Goal: Task Accomplishment & Management: Manage account settings

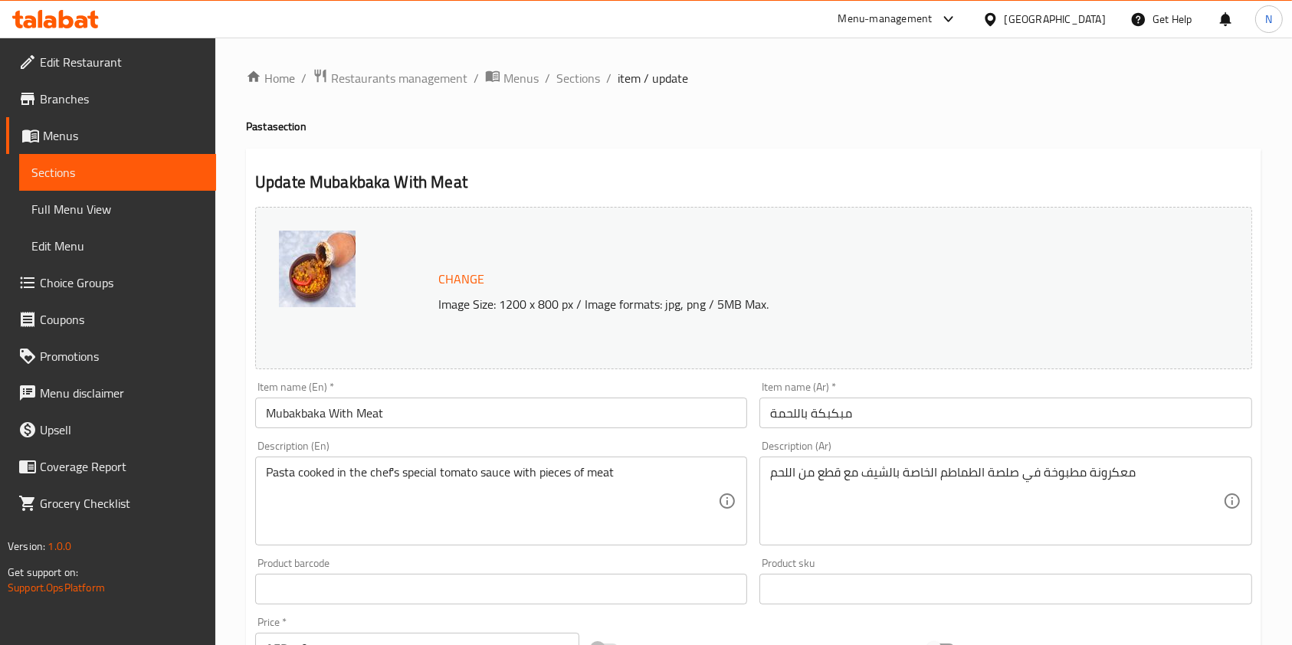
scroll to position [460, 0]
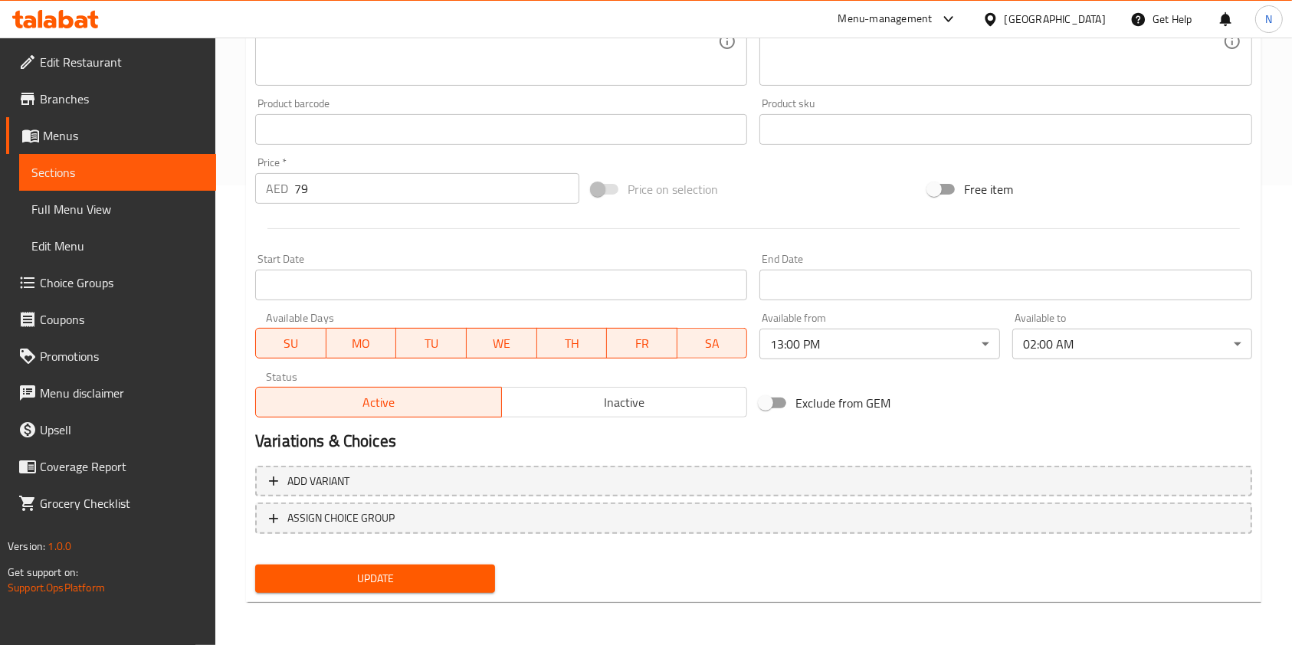
click at [409, 599] on div "Update Mubakbaka With Meat Change Image Size: 1200 x 800 px / Image formats: jp…" at bounding box center [753, 146] width 1015 height 914
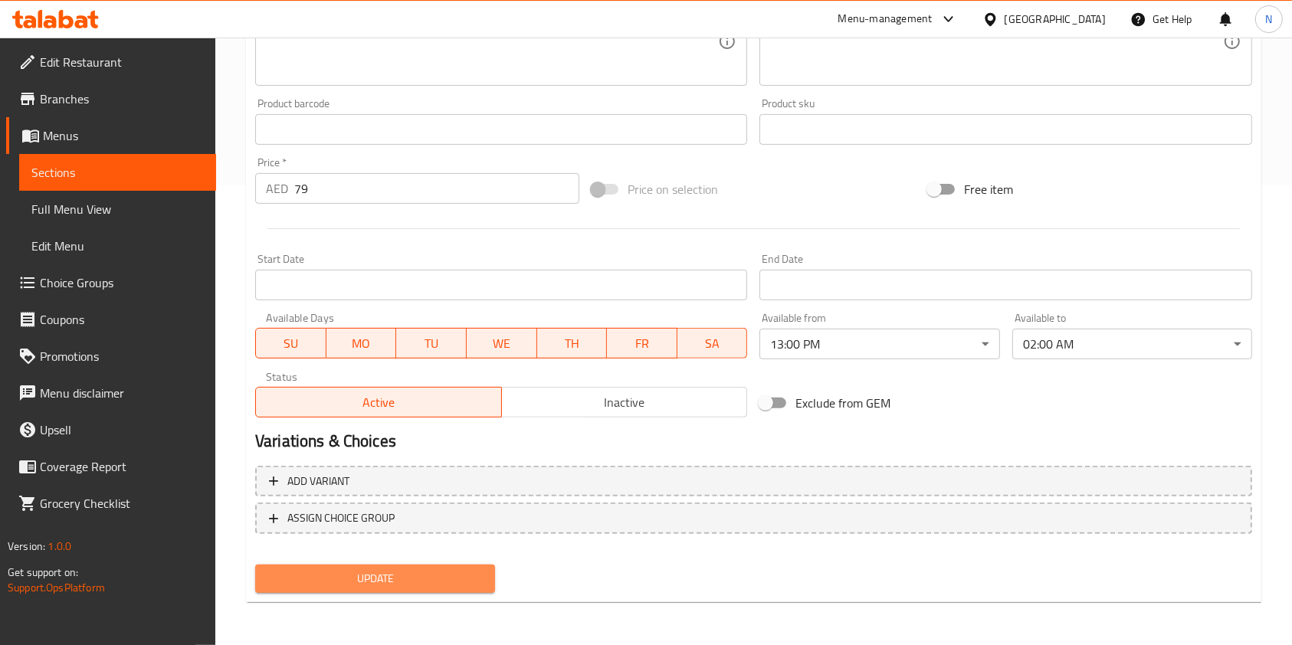
click at [412, 576] on span "Update" at bounding box center [374, 578] width 215 height 19
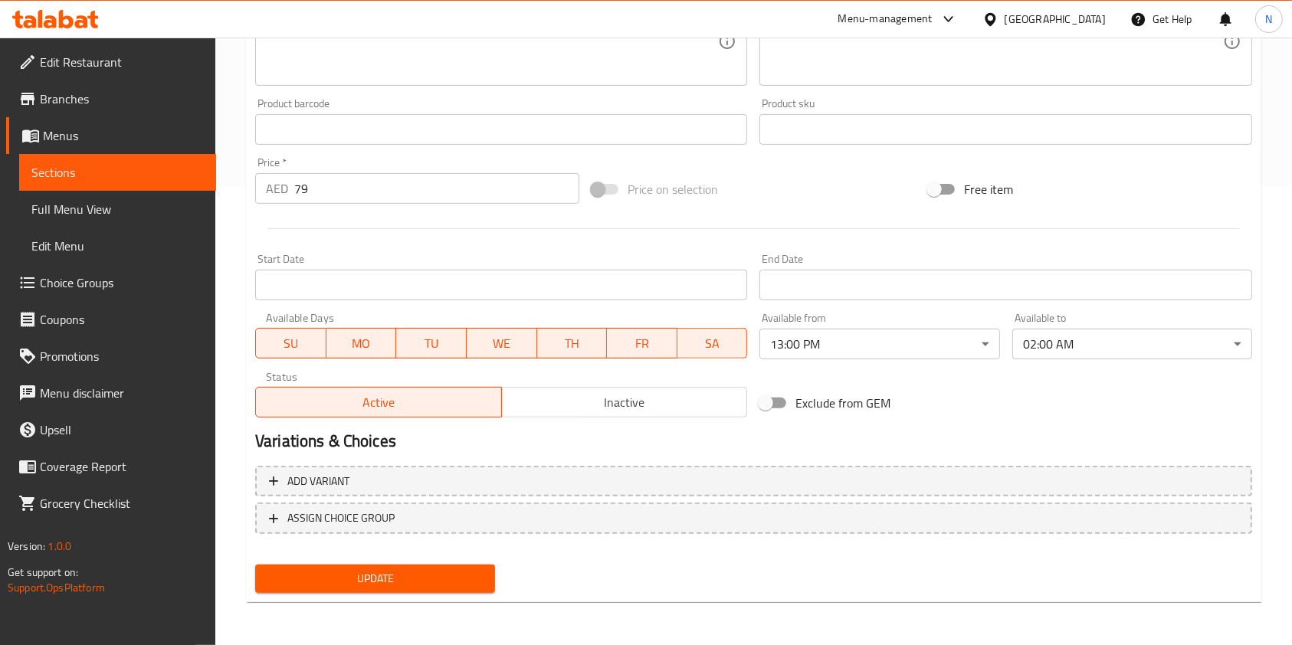
click at [405, 579] on span "Update" at bounding box center [374, 578] width 215 height 19
click at [411, 595] on div "Home / Restaurants management / Menus / Sections / item / update Pasta section …" at bounding box center [753, 111] width 1015 height 1006
click at [411, 577] on span "Update" at bounding box center [374, 578] width 215 height 19
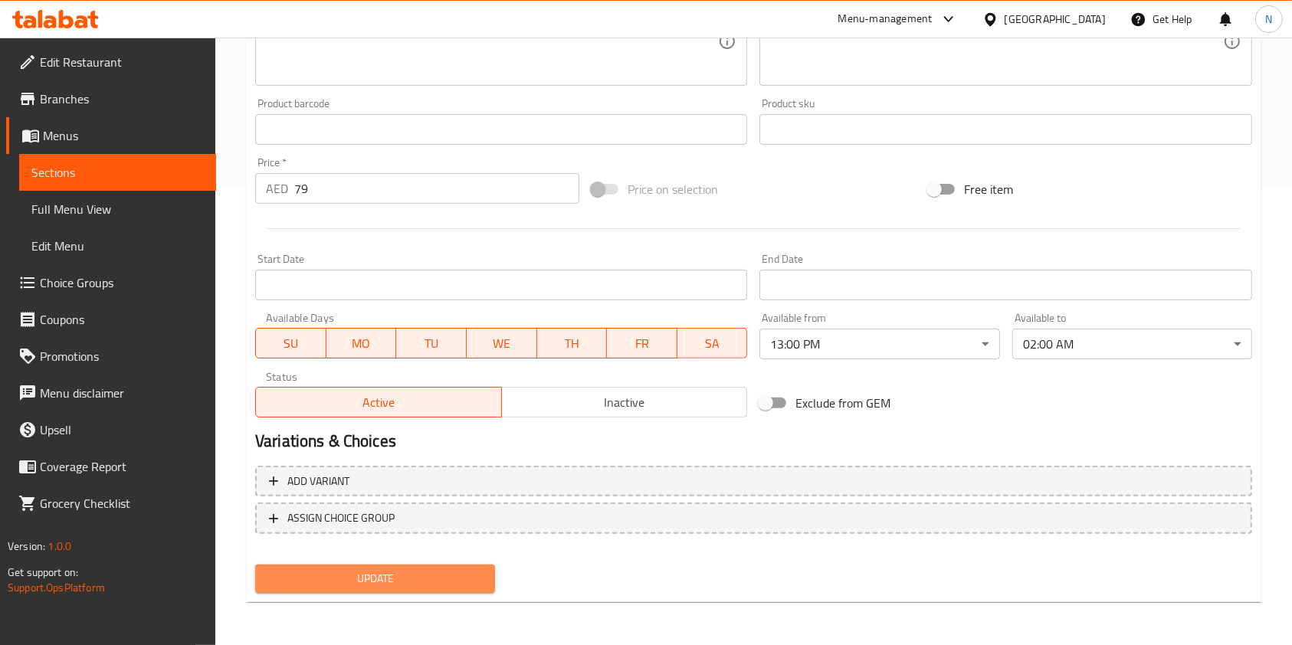
click at [411, 577] on span "Update" at bounding box center [374, 578] width 215 height 19
click at [368, 585] on span "Update" at bounding box center [374, 578] width 215 height 19
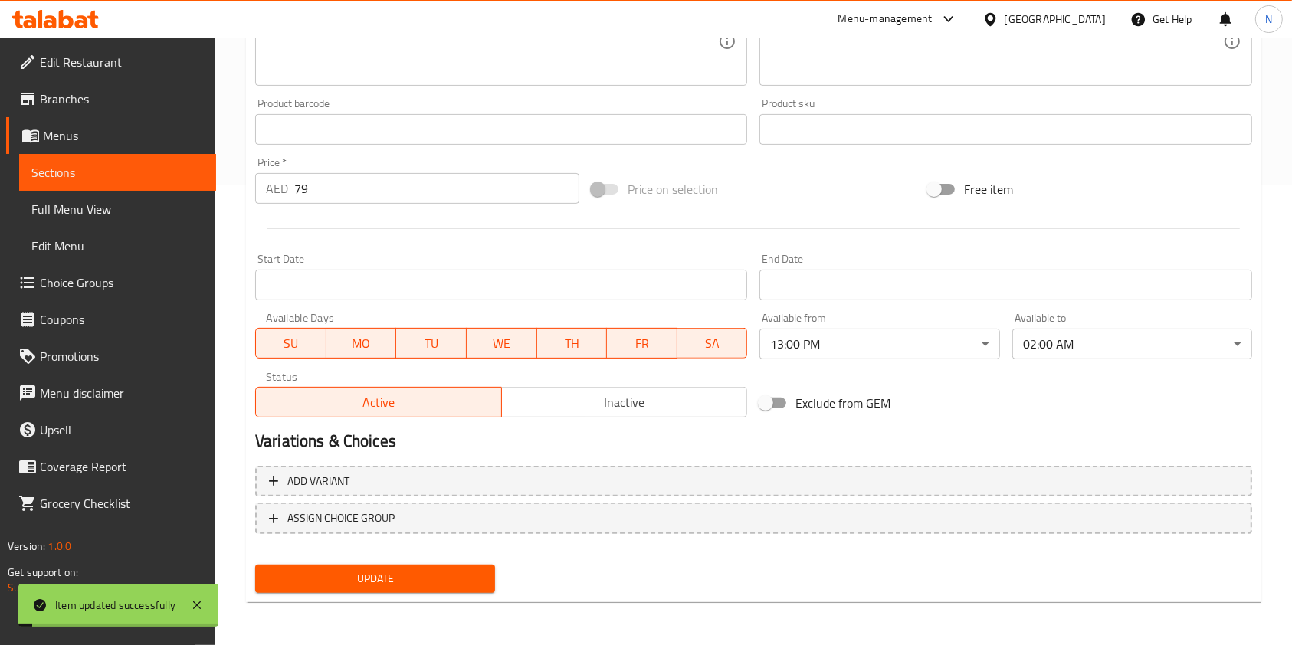
scroll to position [0, 0]
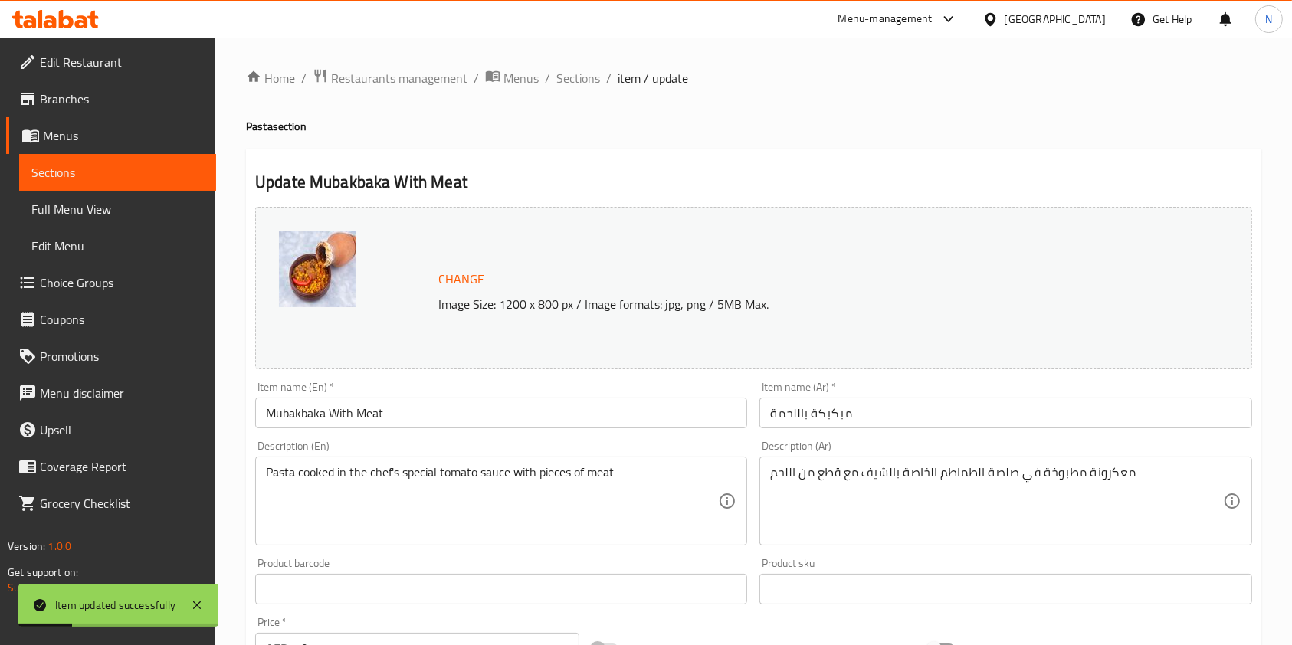
click at [75, 23] on icon at bounding box center [81, 21] width 13 height 13
